Goal: Information Seeking & Learning: Learn about a topic

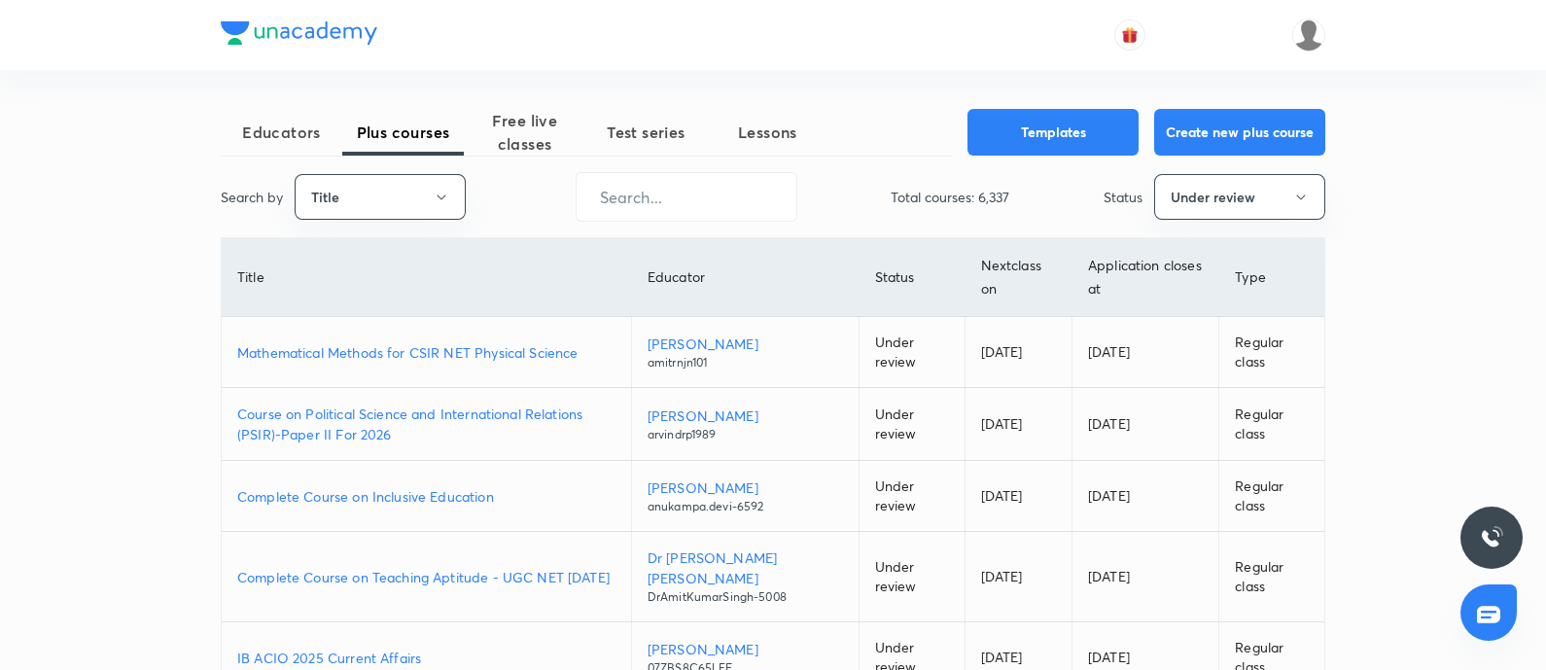
click at [417, 172] on div "Search by Title ​ Total courses: 6,337 Status Under review" at bounding box center [773, 197] width 1104 height 50
click at [418, 205] on button "Title" at bounding box center [380, 197] width 171 height 46
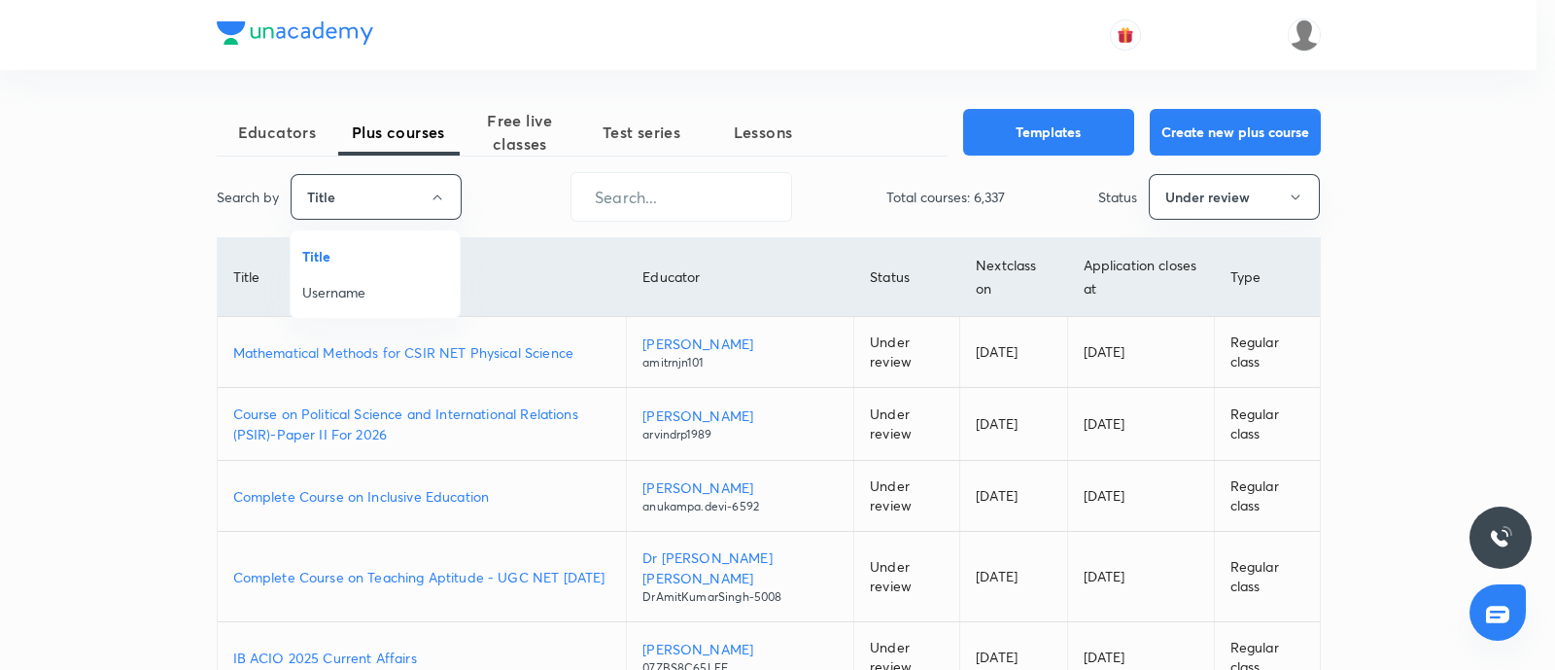
drag, startPoint x: 393, startPoint y: 269, endPoint x: 377, endPoint y: 294, distance: 28.9
click at [388, 274] on ul "Title Username" at bounding box center [375, 273] width 169 height 87
click at [368, 299] on span "Username" at bounding box center [375, 292] width 146 height 20
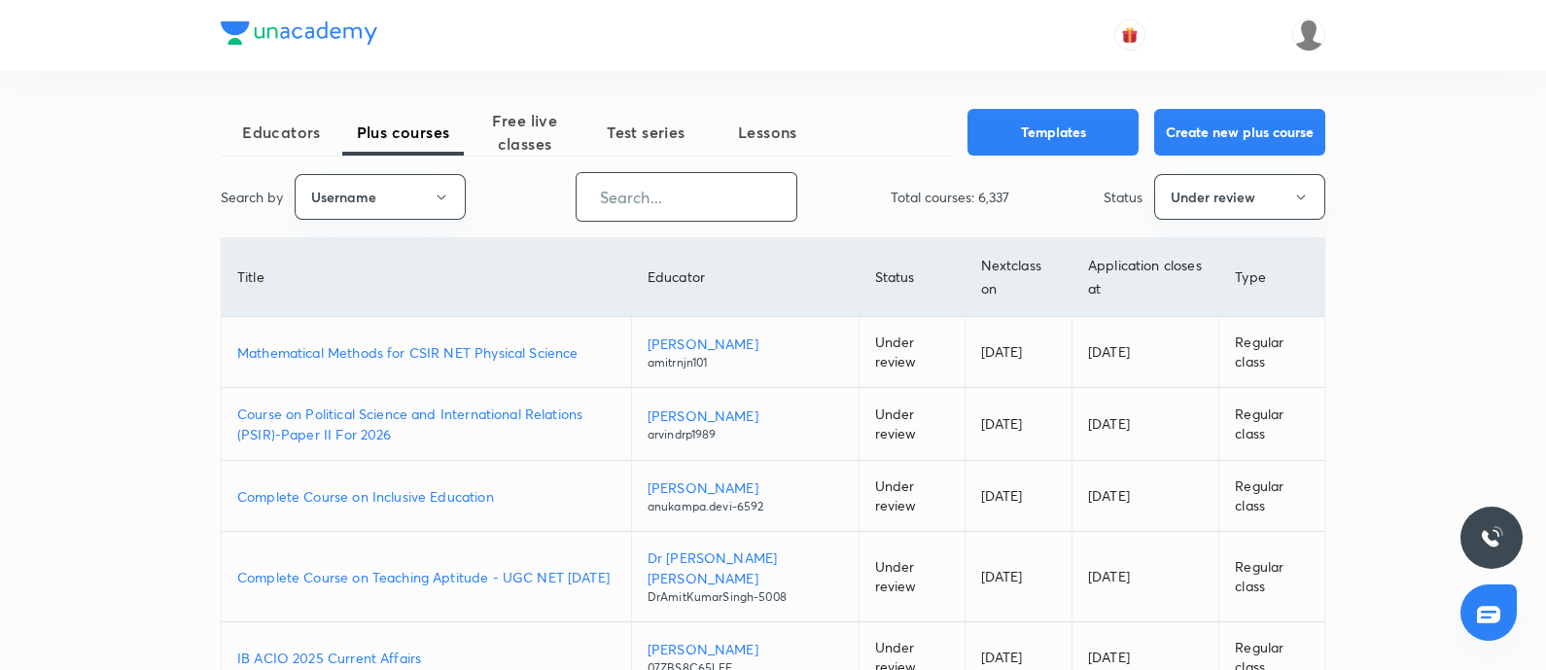
click at [627, 192] on input "text" at bounding box center [687, 197] width 220 height 50
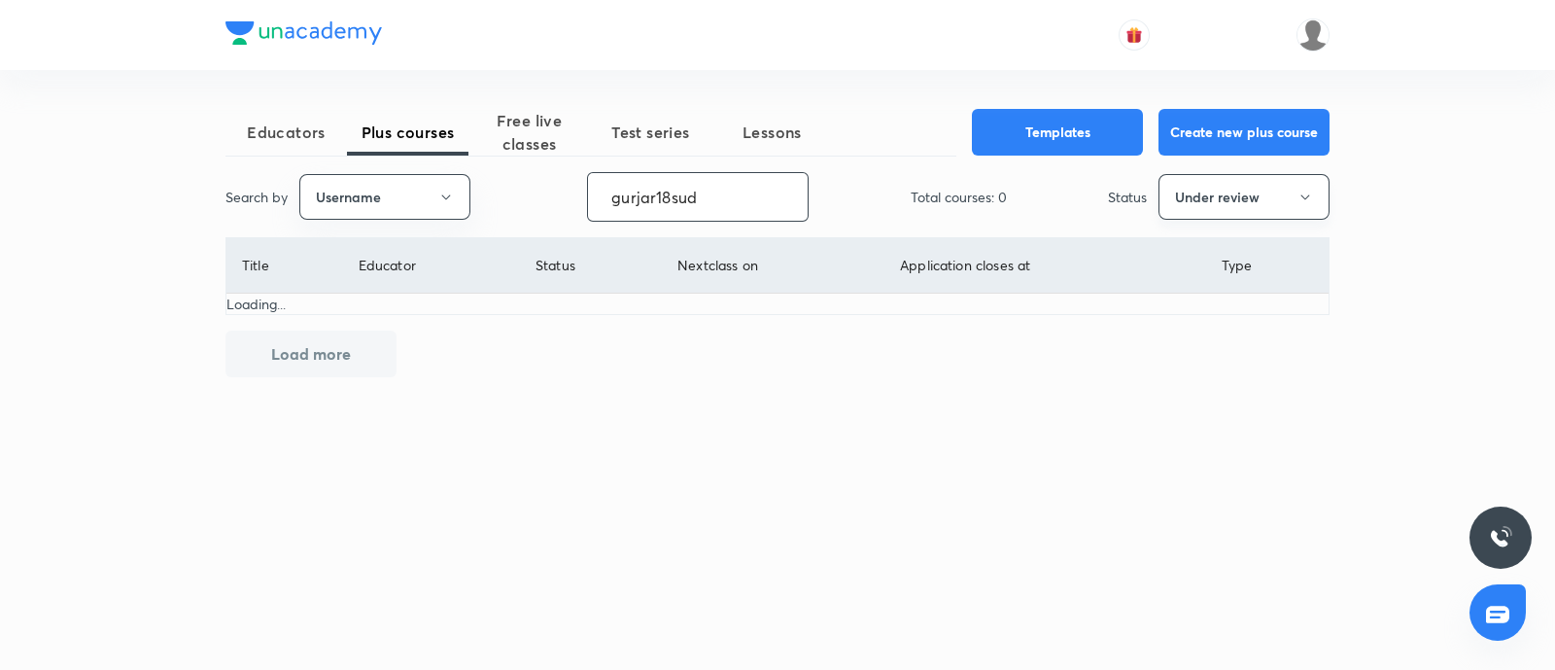
type input "gurjar18sud"
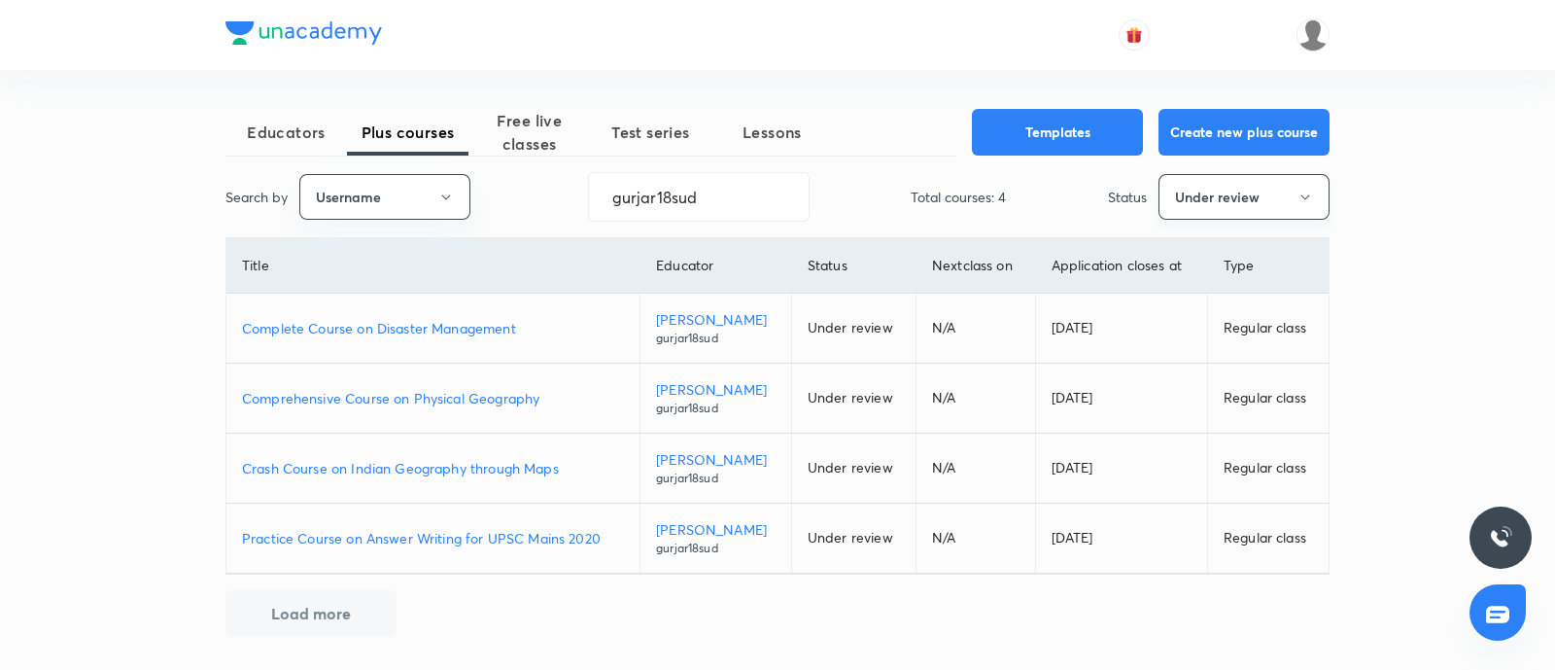
click at [1171, 188] on button "Under review" at bounding box center [1244, 197] width 171 height 46
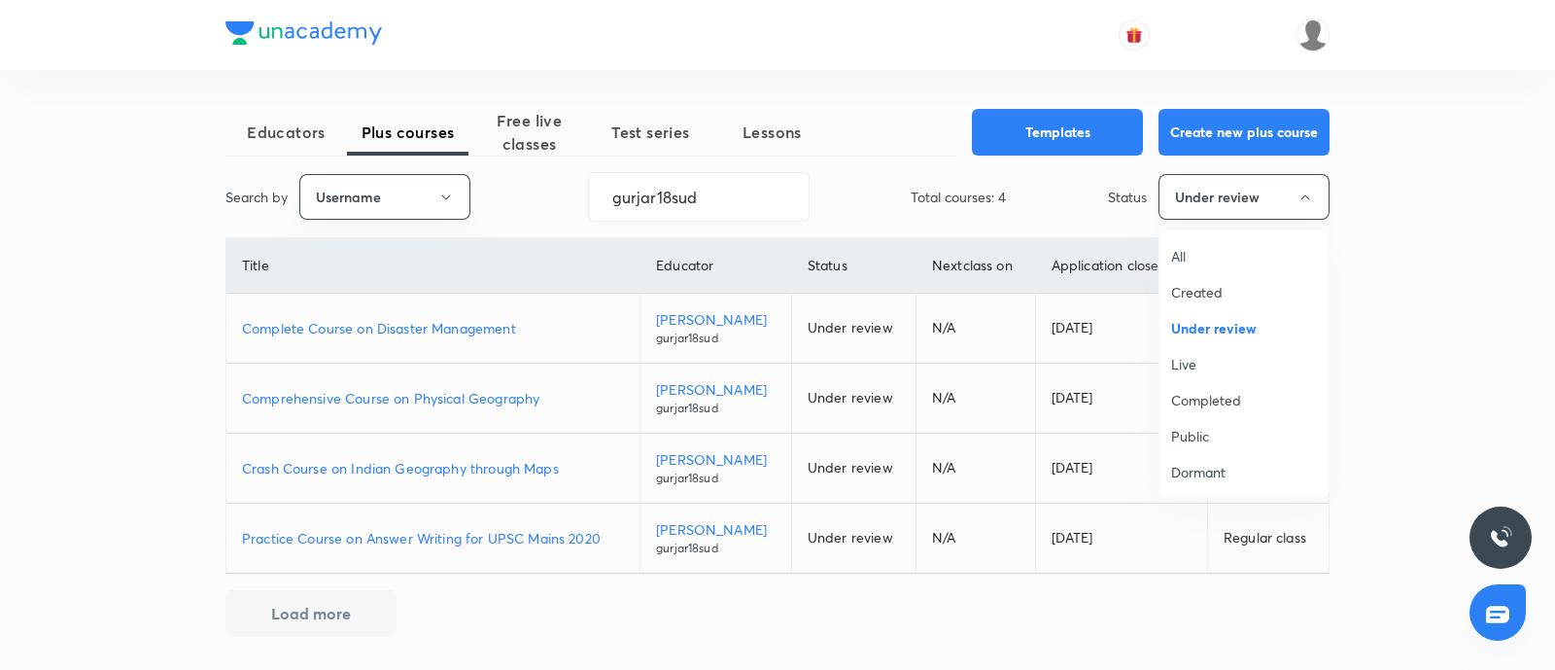
click at [1205, 362] on span "Live" at bounding box center [1244, 364] width 146 height 20
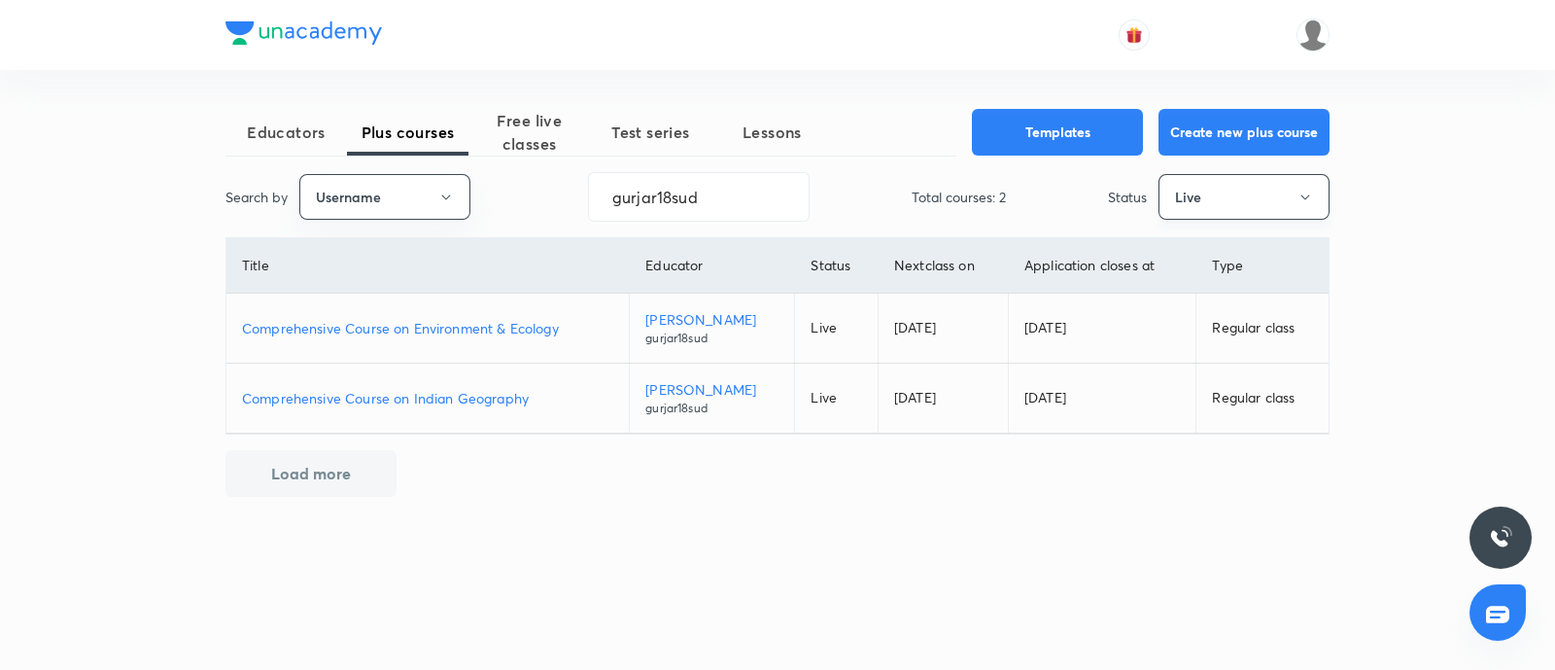
click at [1218, 199] on button "Live" at bounding box center [1244, 197] width 171 height 46
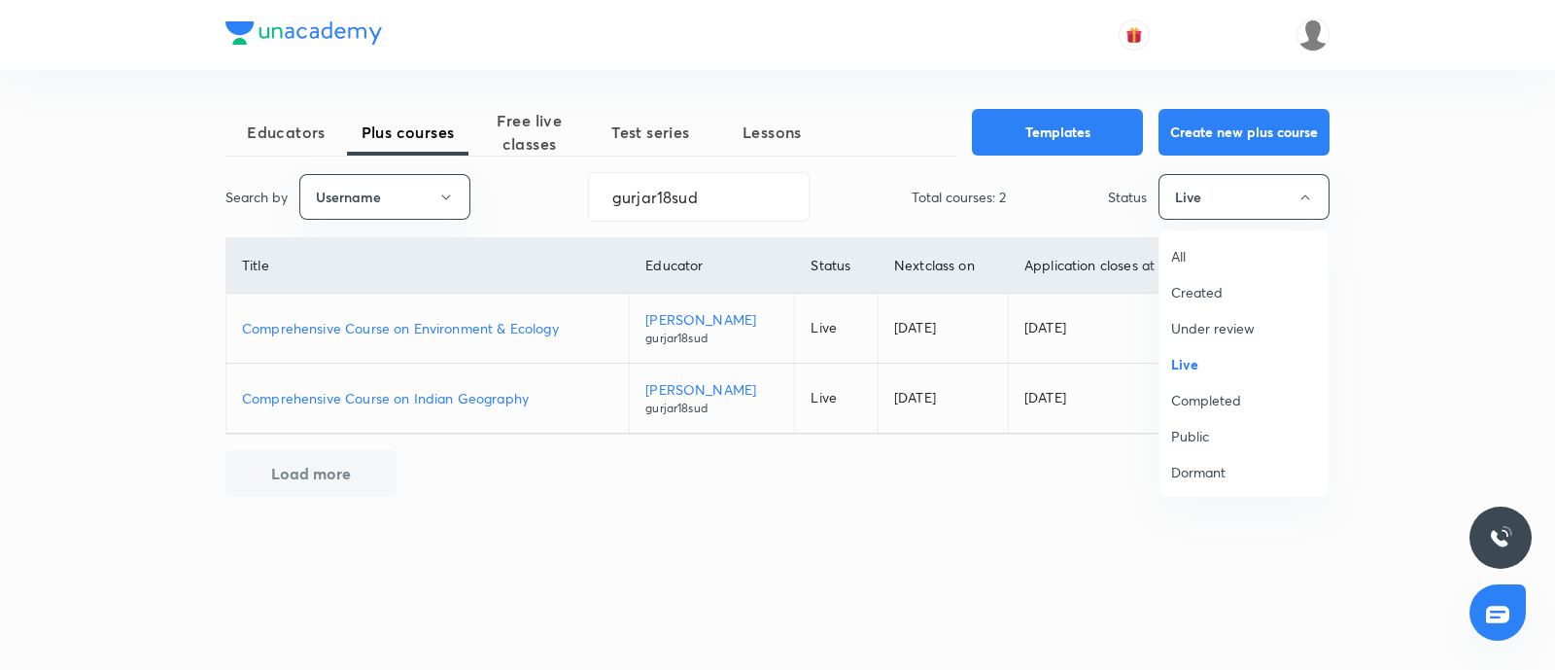
click at [1212, 403] on span "Completed" at bounding box center [1244, 400] width 146 height 20
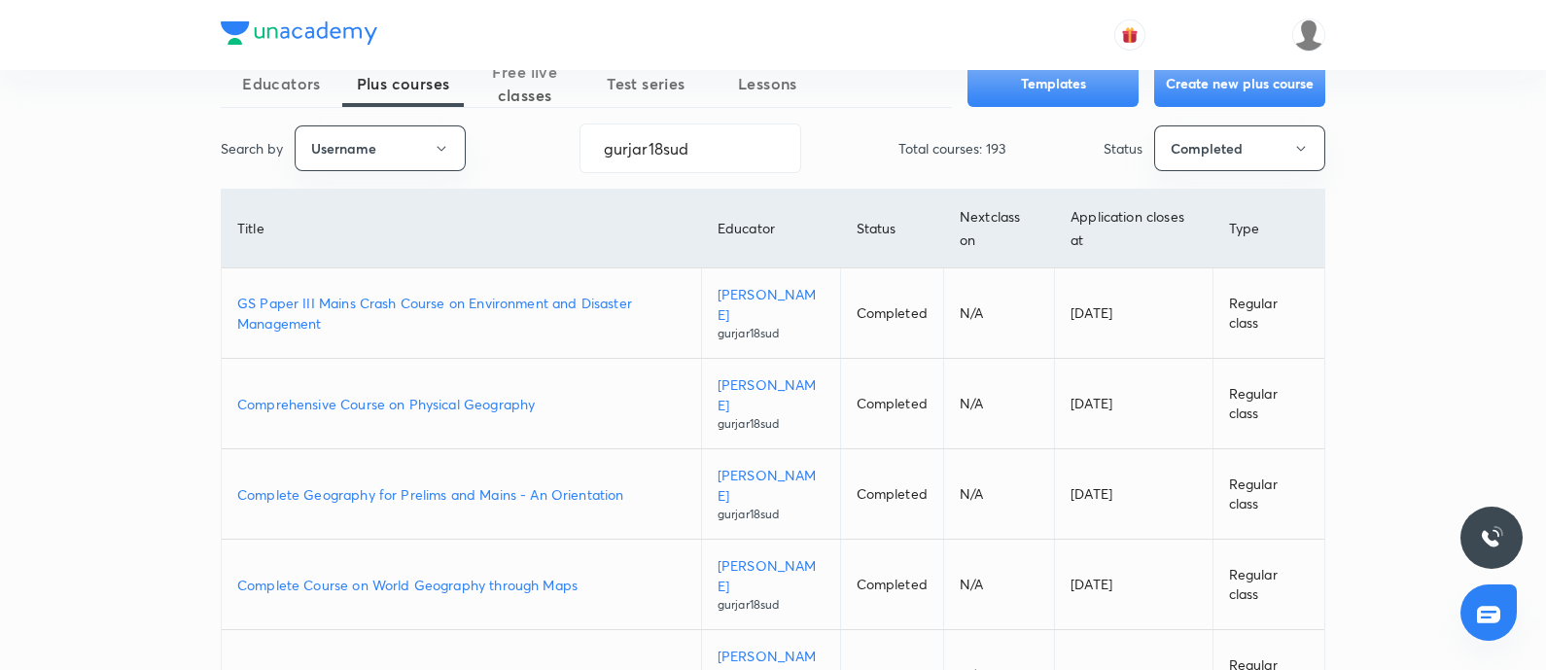
scroll to position [121, 0]
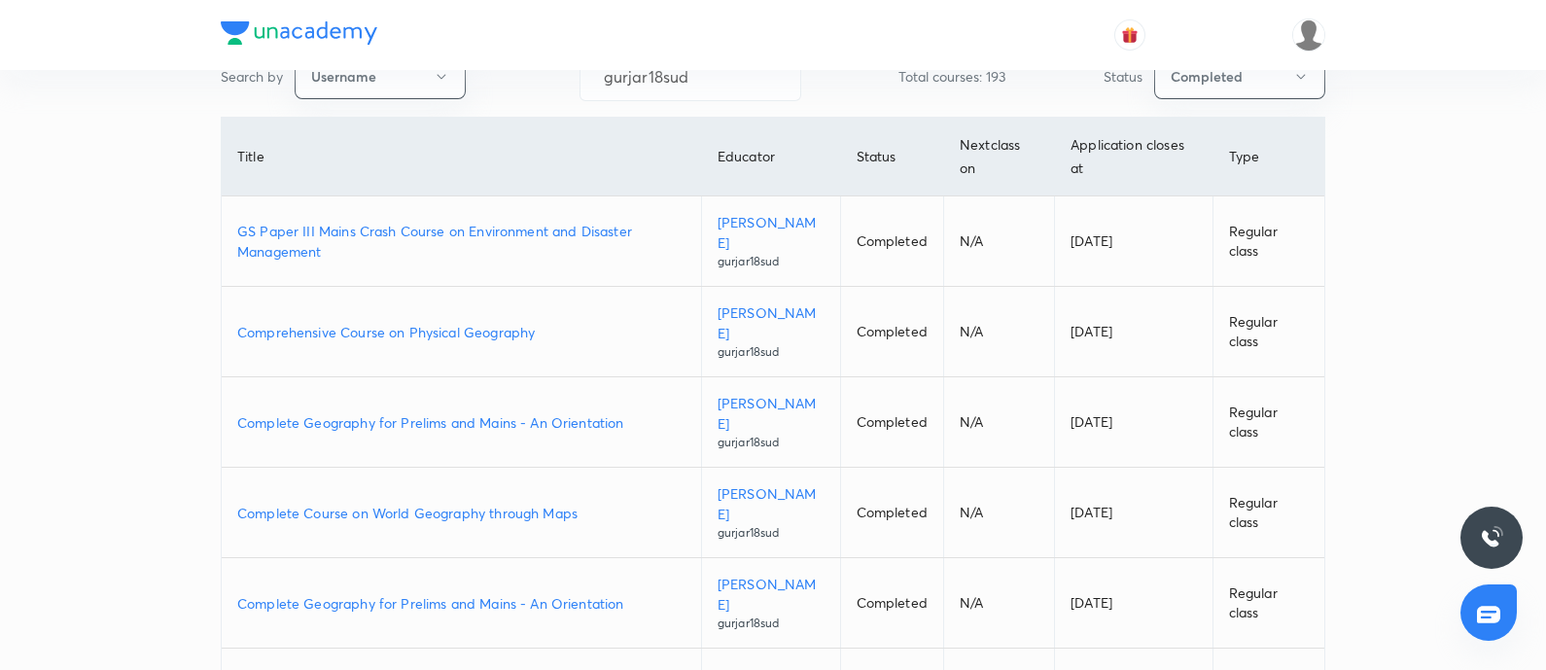
click at [493, 508] on p "Complete Course on World Geography through Maps" at bounding box center [461, 513] width 448 height 20
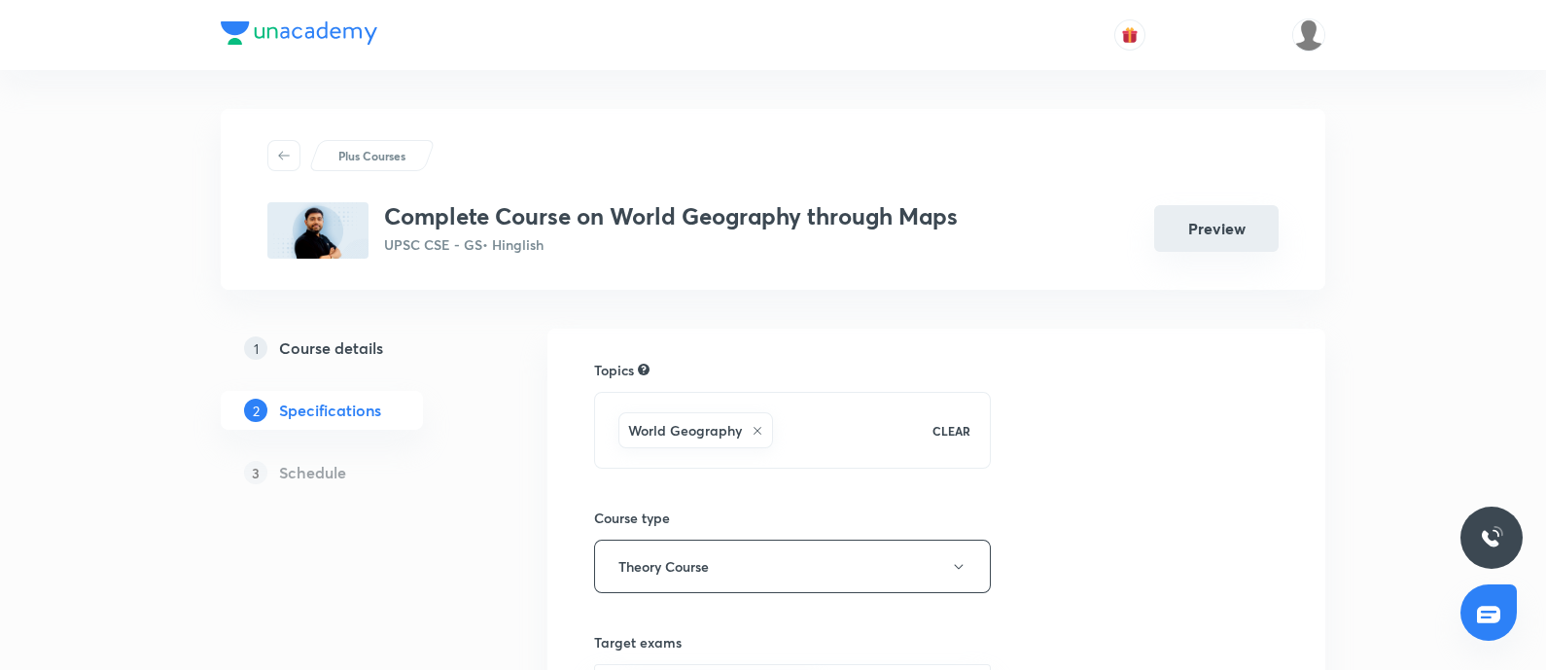
click at [1213, 227] on button "Preview" at bounding box center [1216, 228] width 124 height 47
